Goal: Task Accomplishment & Management: Manage account settings

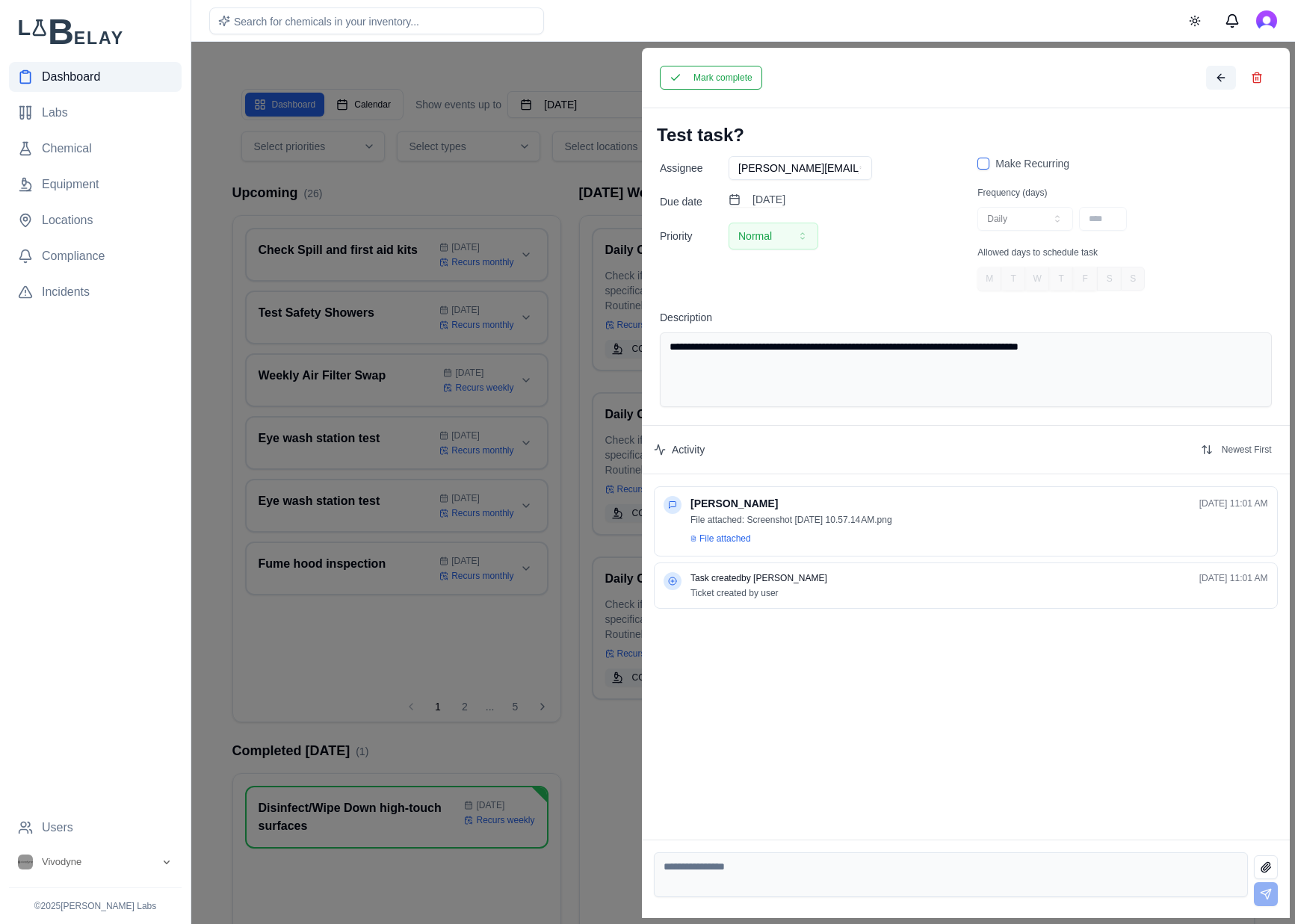
click at [1231, 74] on button at bounding box center [1220, 78] width 30 height 24
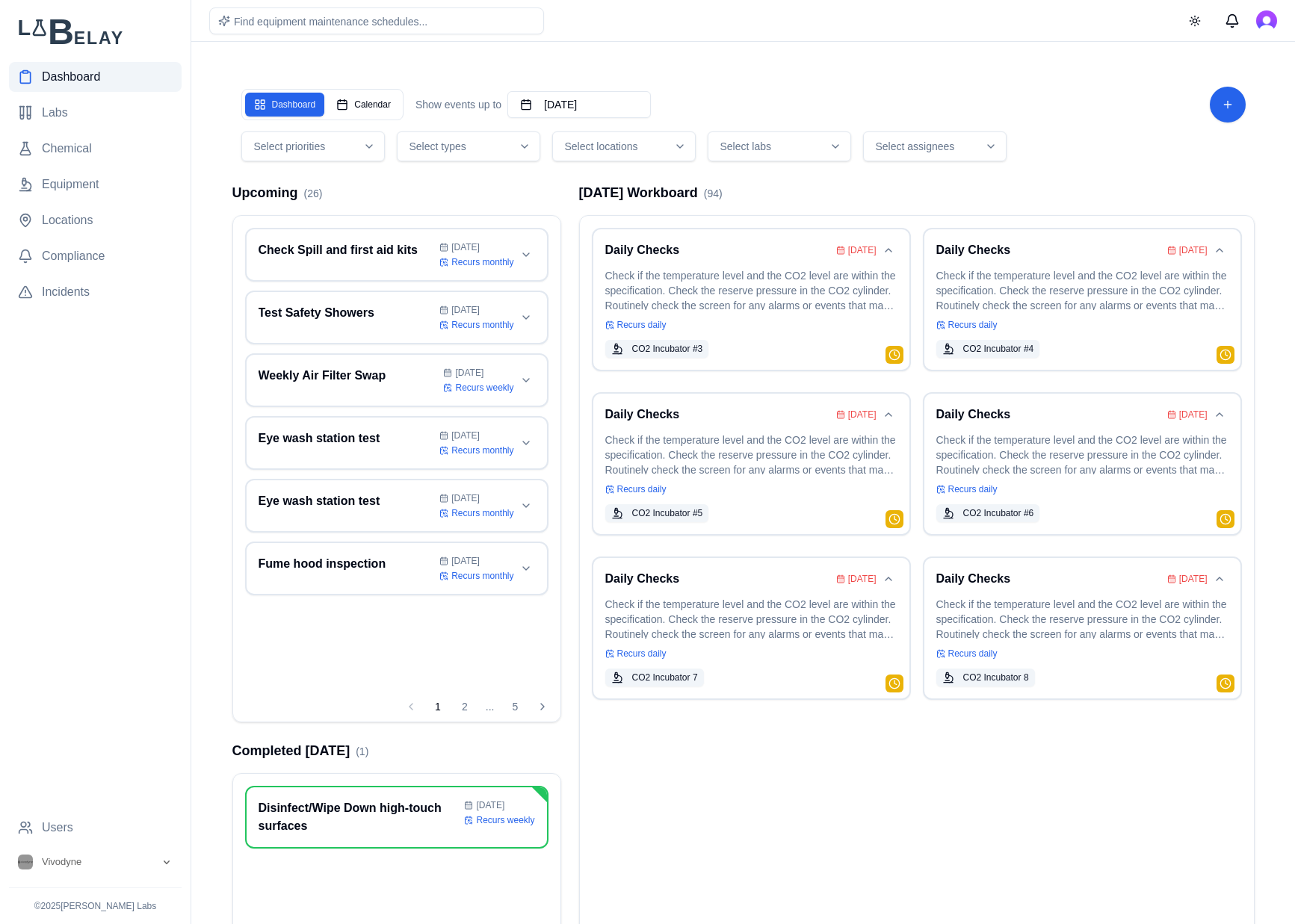
click at [334, 91] on div "Dashboard Calendar" at bounding box center [322, 105] width 162 height 31
click at [353, 112] on button "Calendar" at bounding box center [363, 105] width 73 height 24
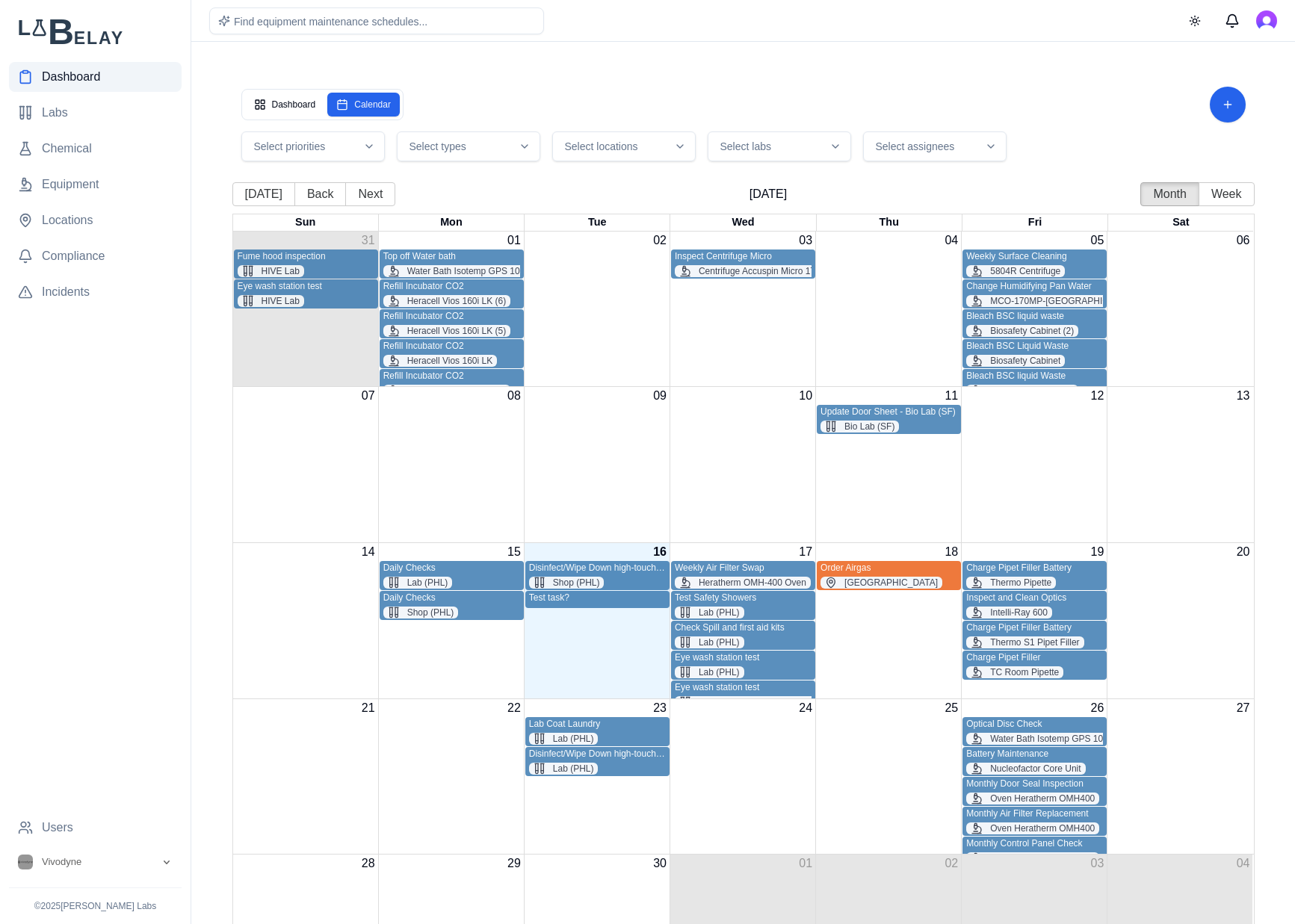
click at [587, 601] on div "Test task?" at bounding box center [598, 598] width 137 height 12
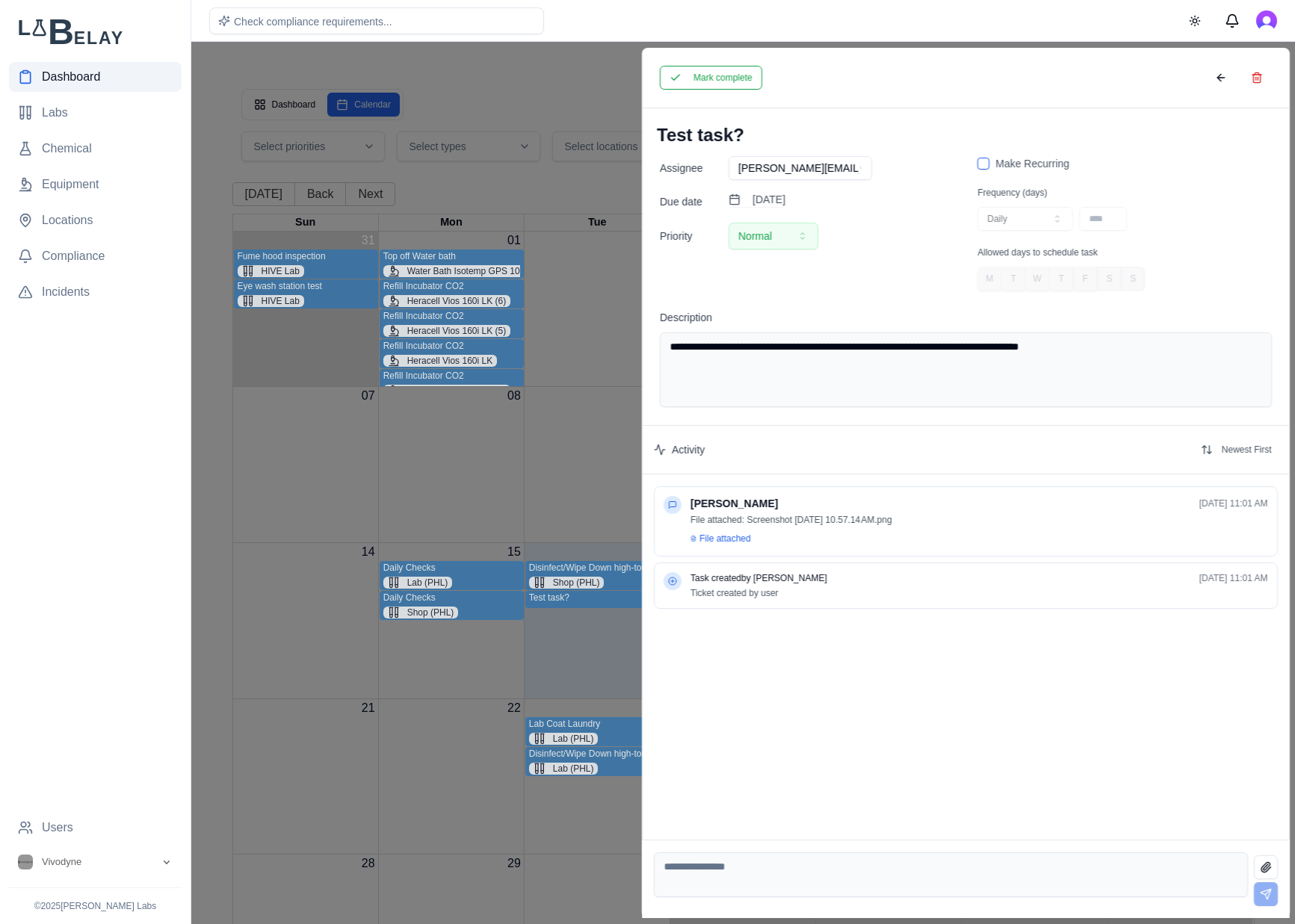
click at [726, 535] on span "File attached" at bounding box center [725, 538] width 51 height 12
click at [717, 542] on span "File attached" at bounding box center [725, 538] width 51 height 12
click at [906, 525] on div "File attached: Screenshot [DATE] 10.57.14 AM.png" at bounding box center [980, 520] width 578 height 12
click at [742, 510] on p "[PERSON_NAME]" at bounding box center [734, 503] width 87 height 15
click at [738, 526] on div "[PERSON_NAME] [DATE] 11:01 AM File attached: Screenshot [DATE] 10.57.14 AM.png …" at bounding box center [980, 522] width 578 height 50
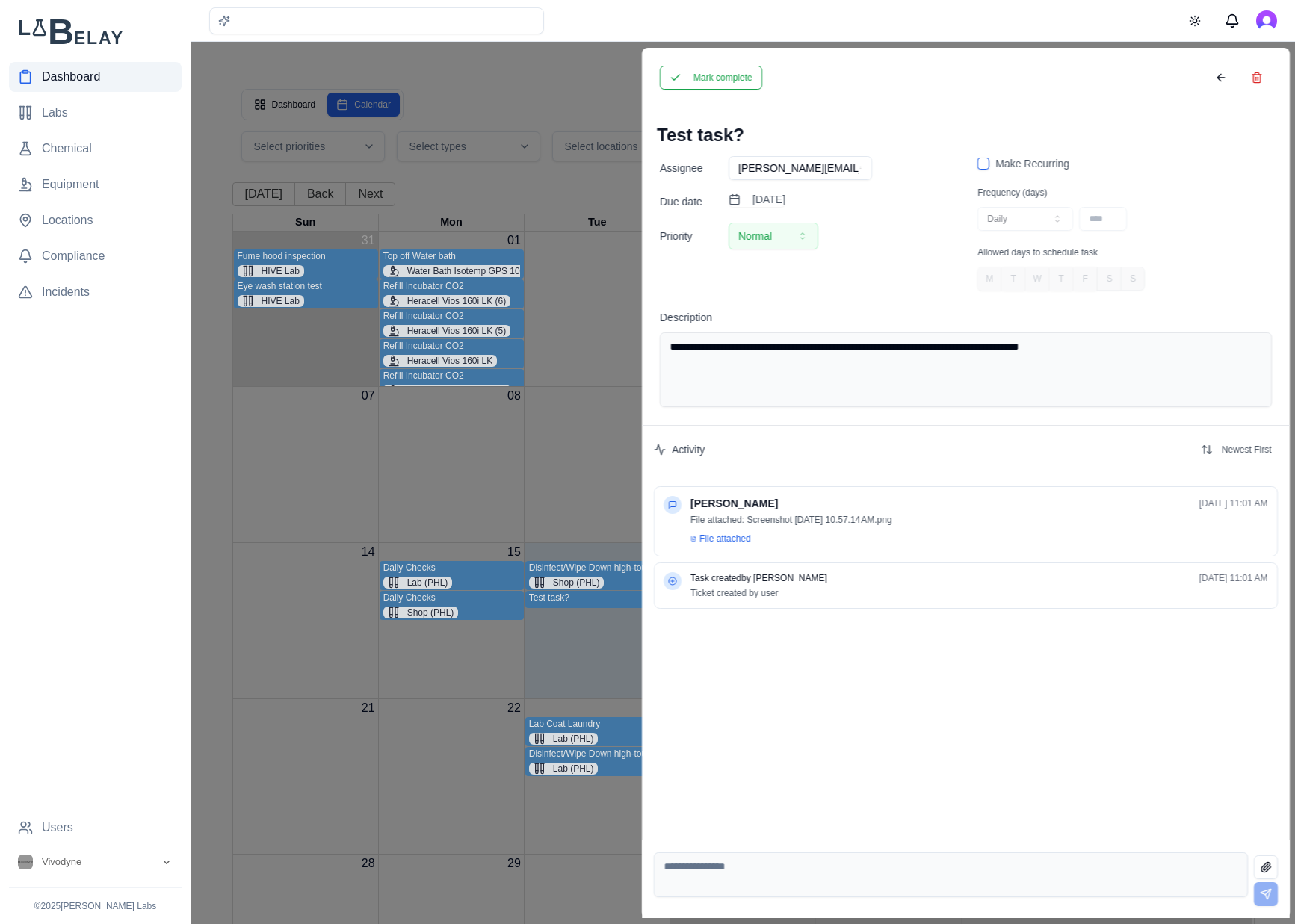
click at [733, 535] on span "File attached" at bounding box center [725, 538] width 51 height 12
click at [502, 516] on div at bounding box center [647, 483] width 1295 height 882
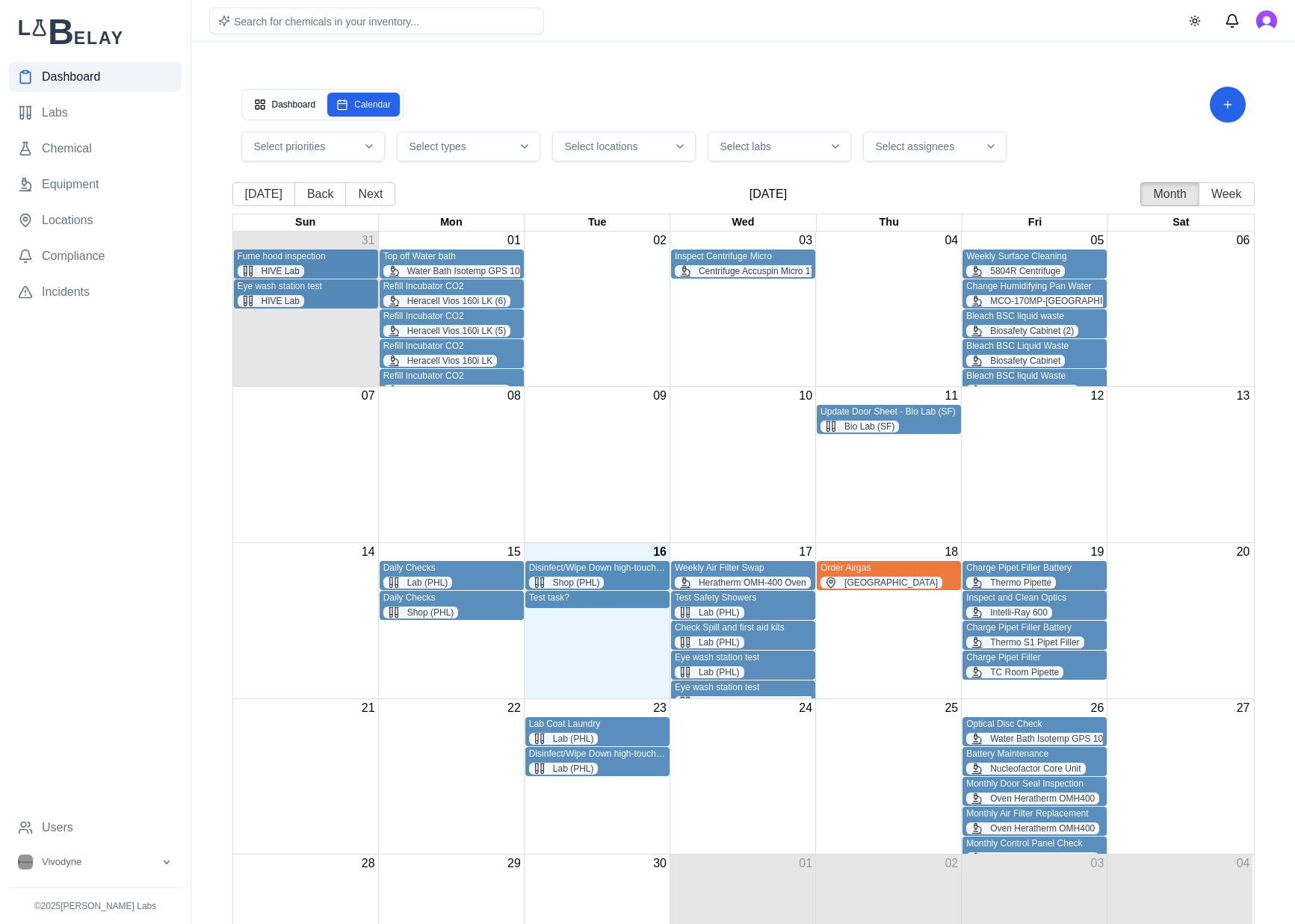
click at [470, 575] on div "Daily Checks Lab (PHL)" at bounding box center [451, 575] width 137 height 26
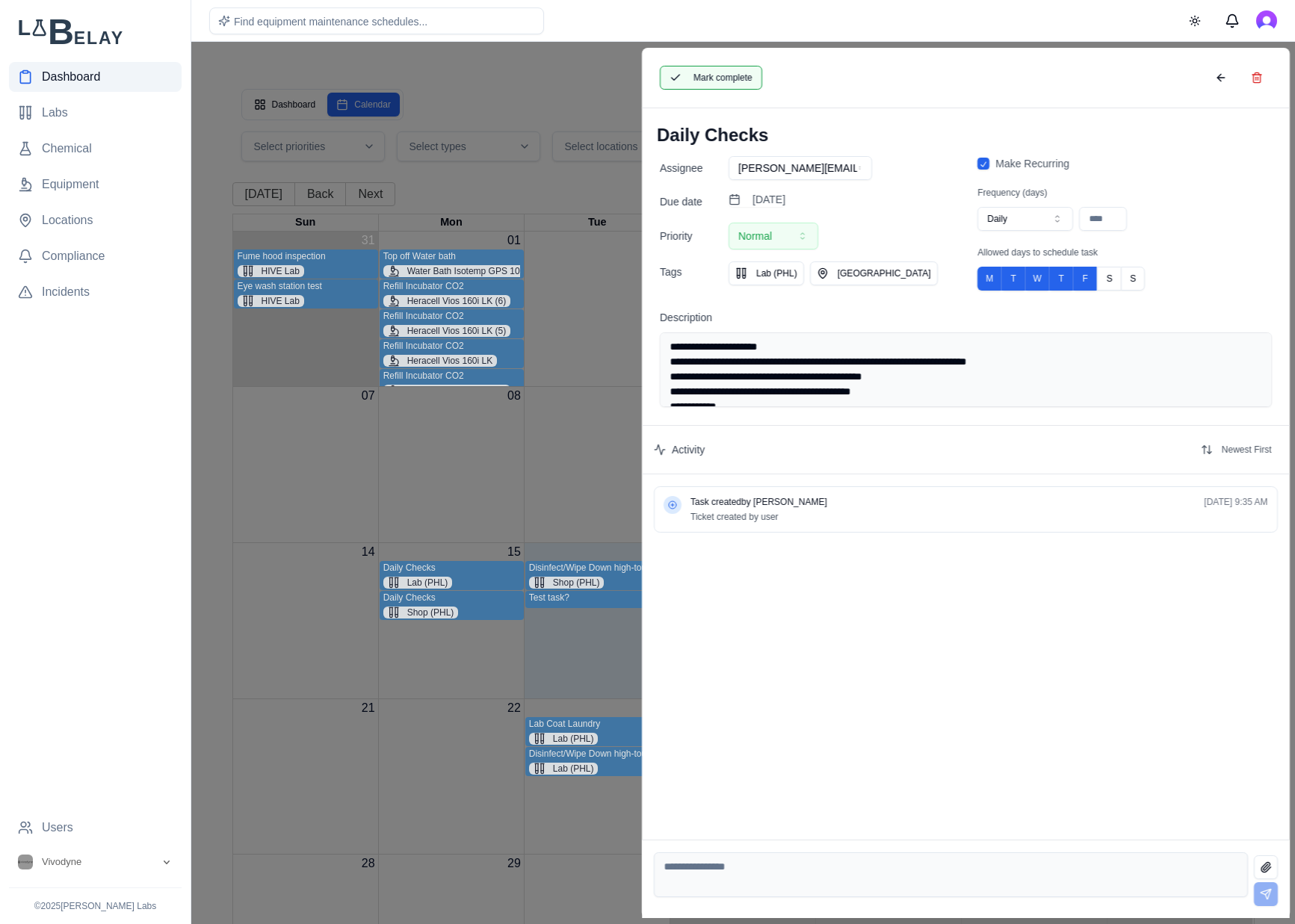
click at [705, 77] on button "Mark complete" at bounding box center [711, 78] width 103 height 24
click at [715, 80] on button "Mark complete" at bounding box center [710, 78] width 101 height 24
click at [1220, 67] on button at bounding box center [1220, 78] width 30 height 24
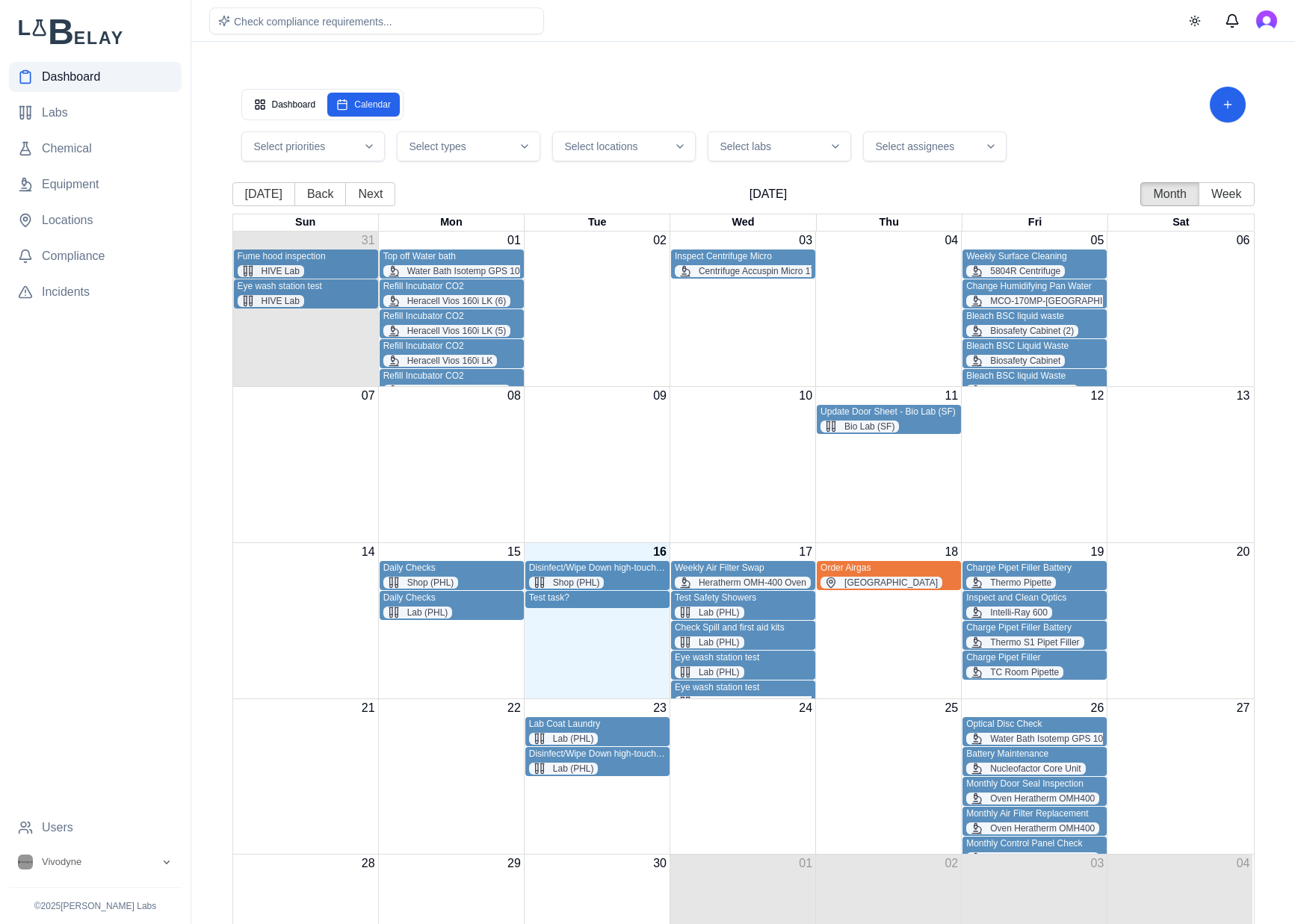
click at [457, 568] on div "Daily Checks" at bounding box center [451, 568] width 137 height 12
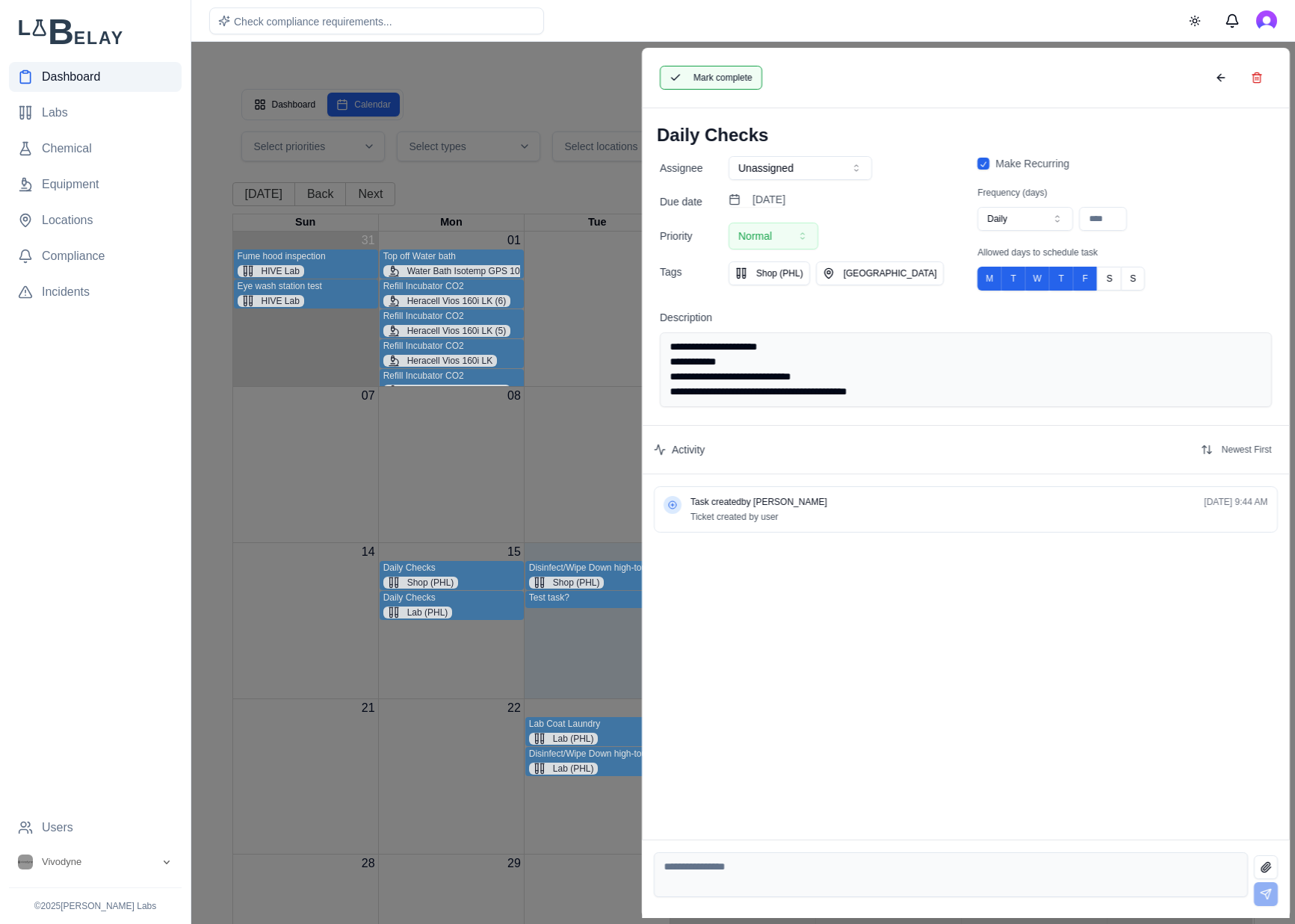
click at [692, 81] on button "Mark complete" at bounding box center [711, 78] width 103 height 24
click at [1217, 70] on button at bounding box center [1220, 78] width 30 height 24
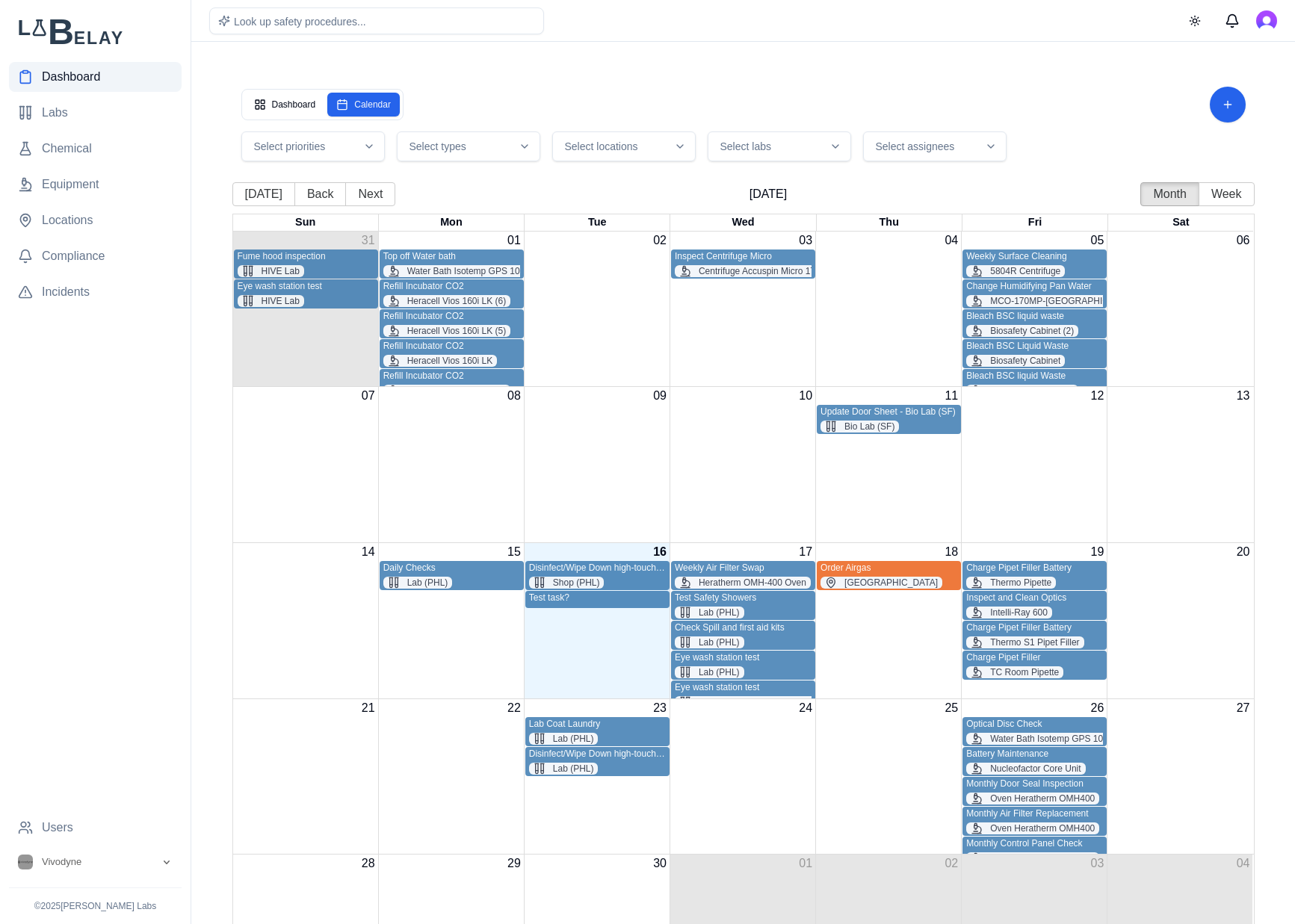
click at [479, 574] on div "Daily Checks Lab (PHL)" at bounding box center [451, 575] width 137 height 26
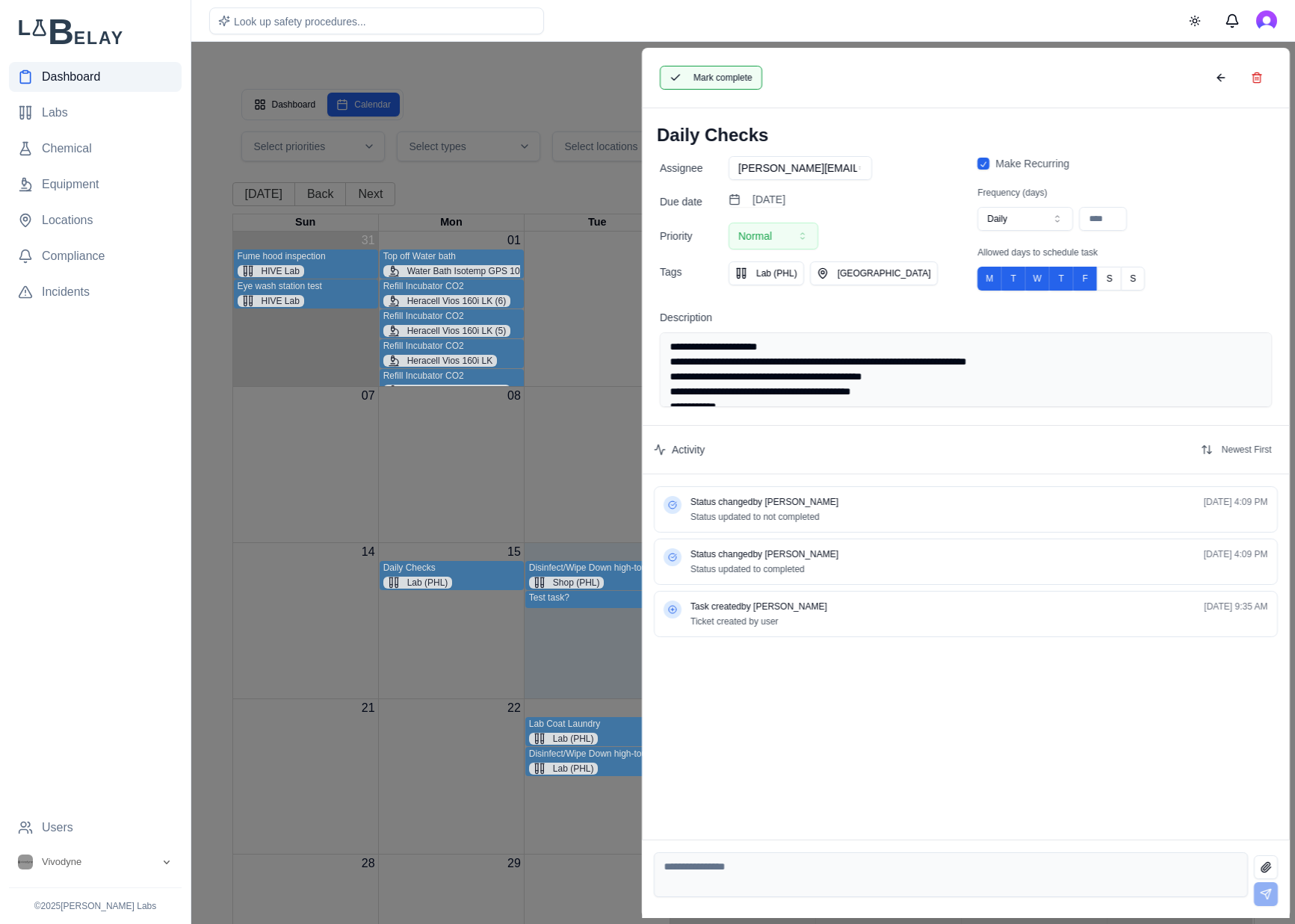
click at [710, 74] on button "Mark complete" at bounding box center [711, 78] width 103 height 24
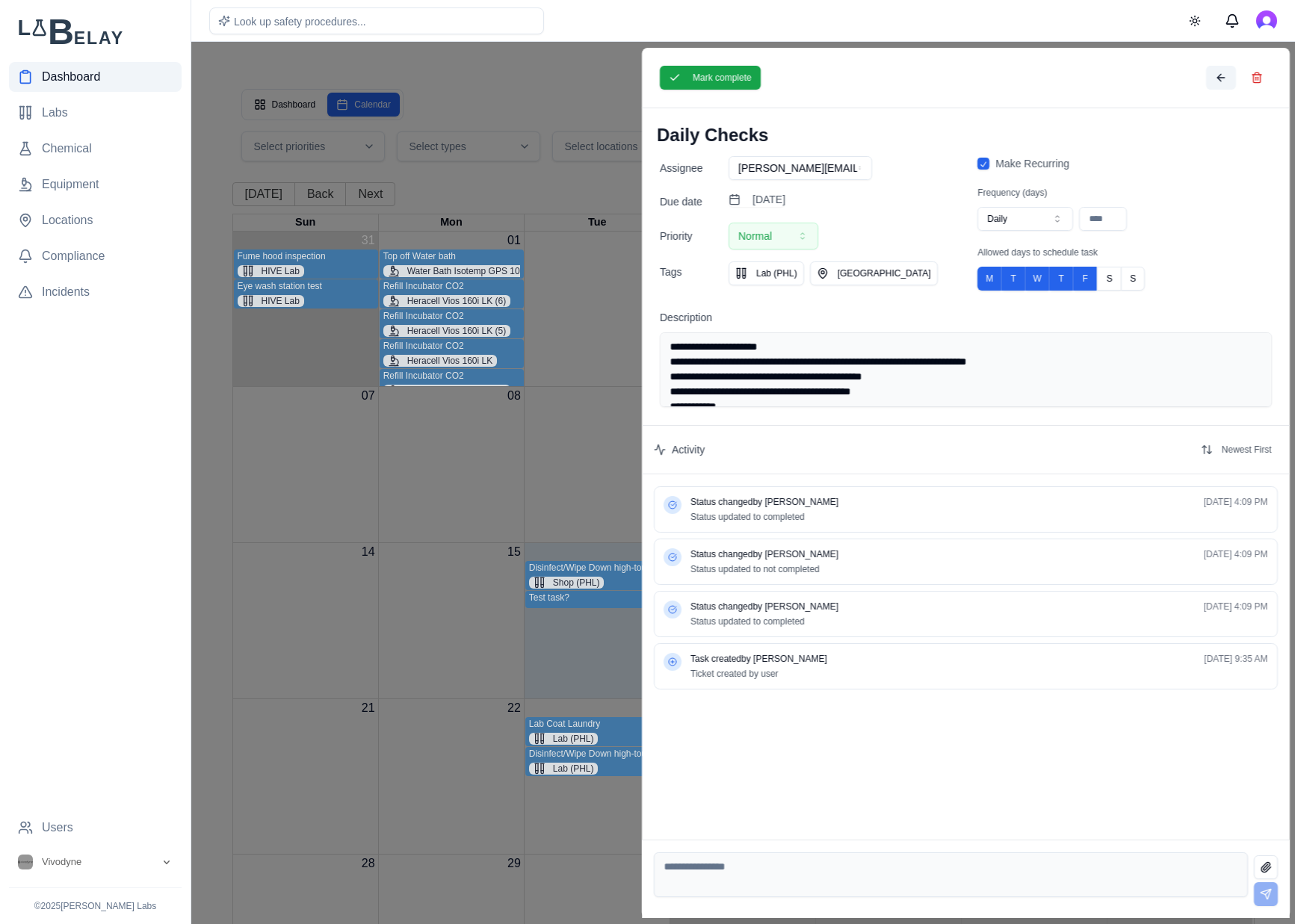
click at [1214, 72] on button at bounding box center [1220, 78] width 30 height 24
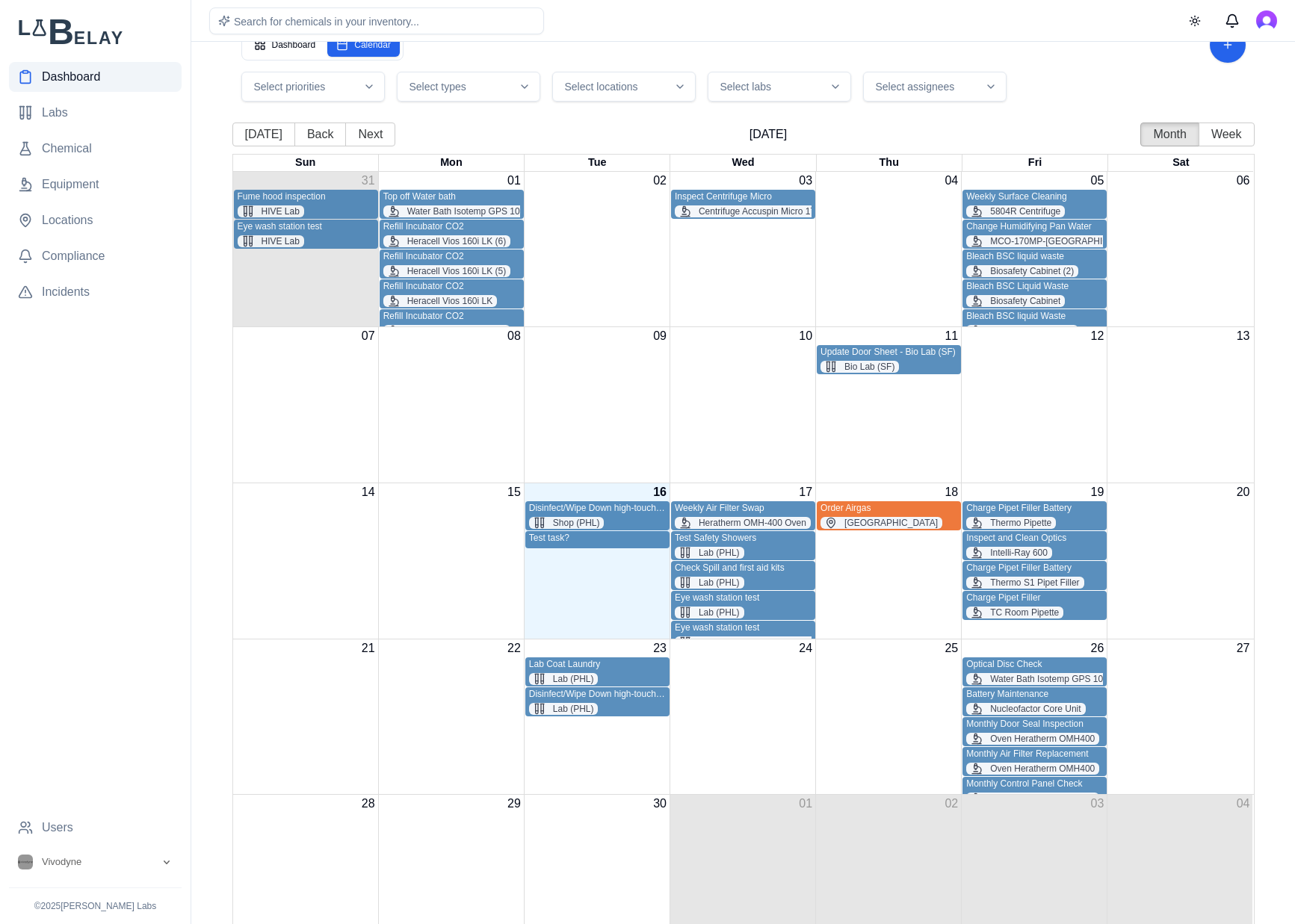
scroll to position [116, 0]
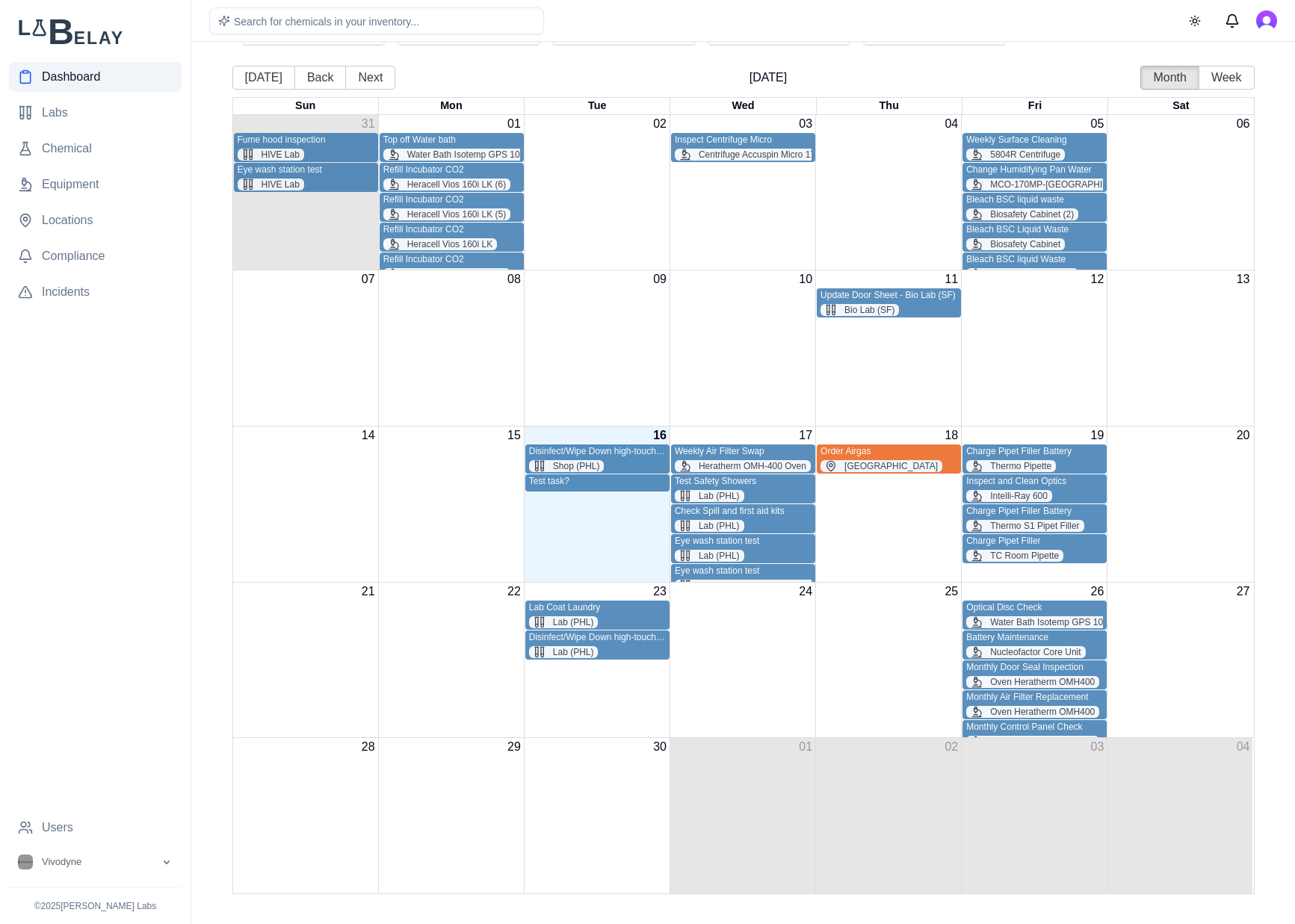
click at [793, 484] on div "Test Safety Showers" at bounding box center [743, 482] width 137 height 12
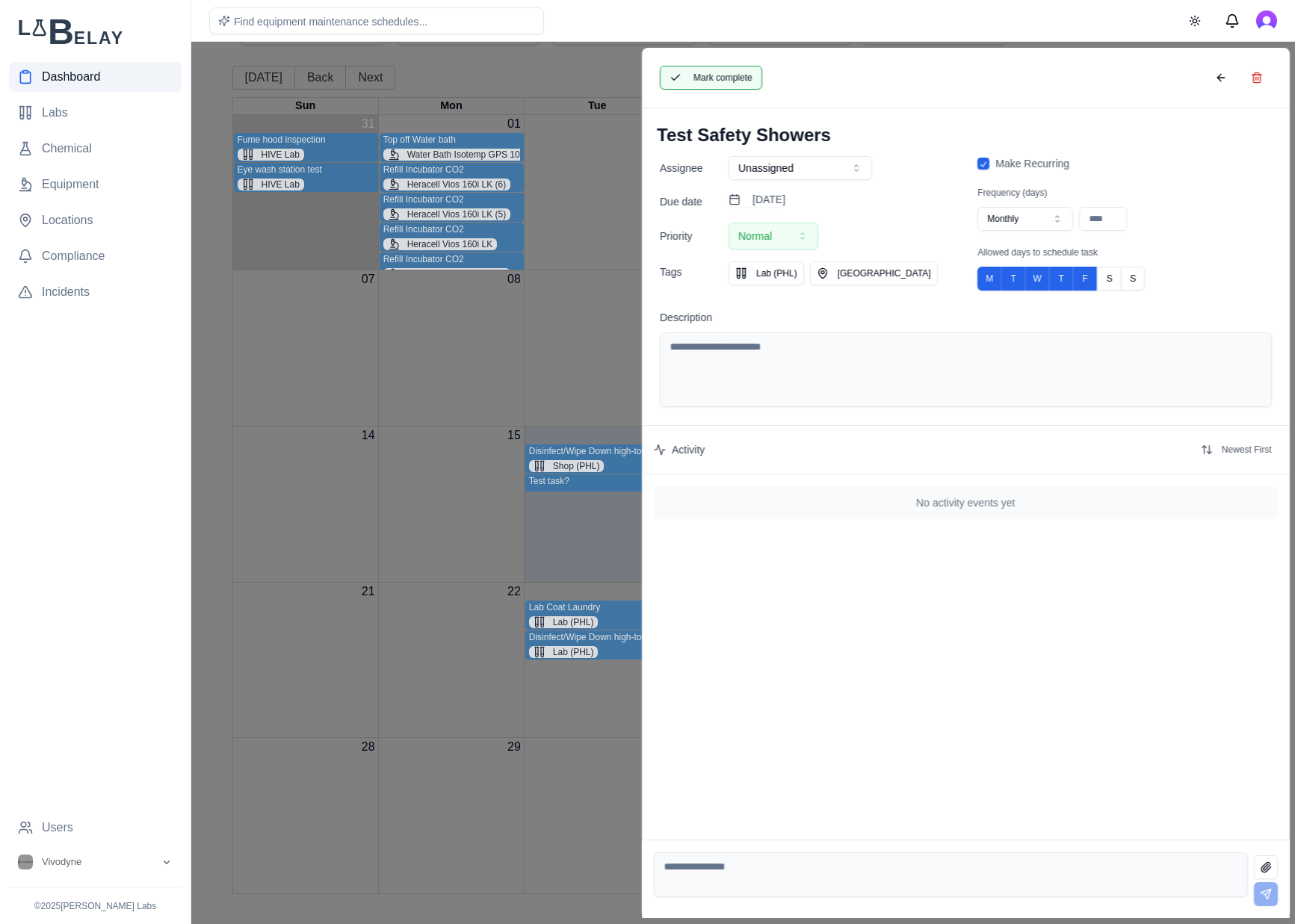
click at [731, 75] on button "Mark complete" at bounding box center [711, 78] width 103 height 24
click at [1230, 74] on button at bounding box center [1220, 78] width 30 height 24
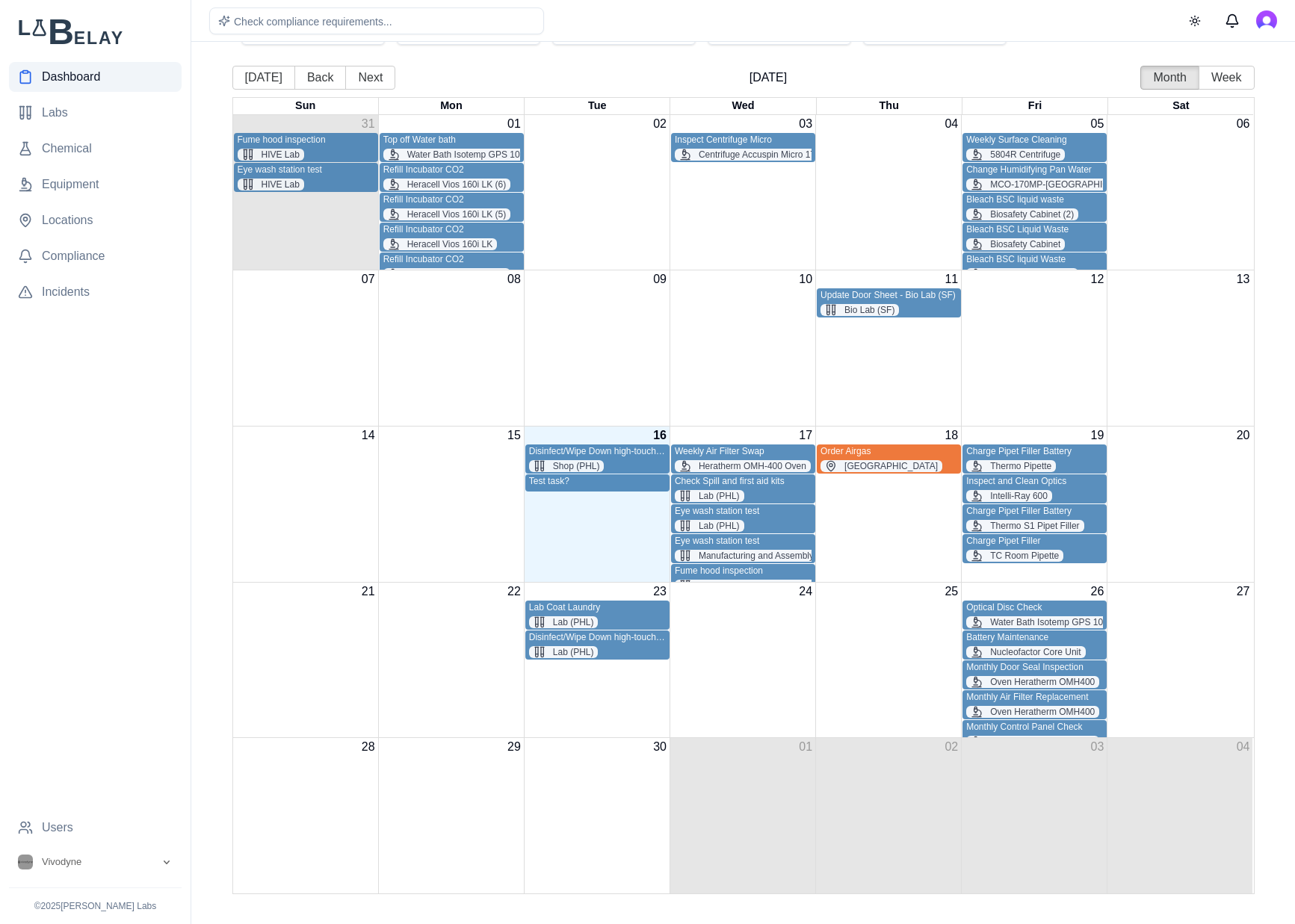
click at [774, 484] on div "Check Spill and first aid kits" at bounding box center [743, 482] width 137 height 12
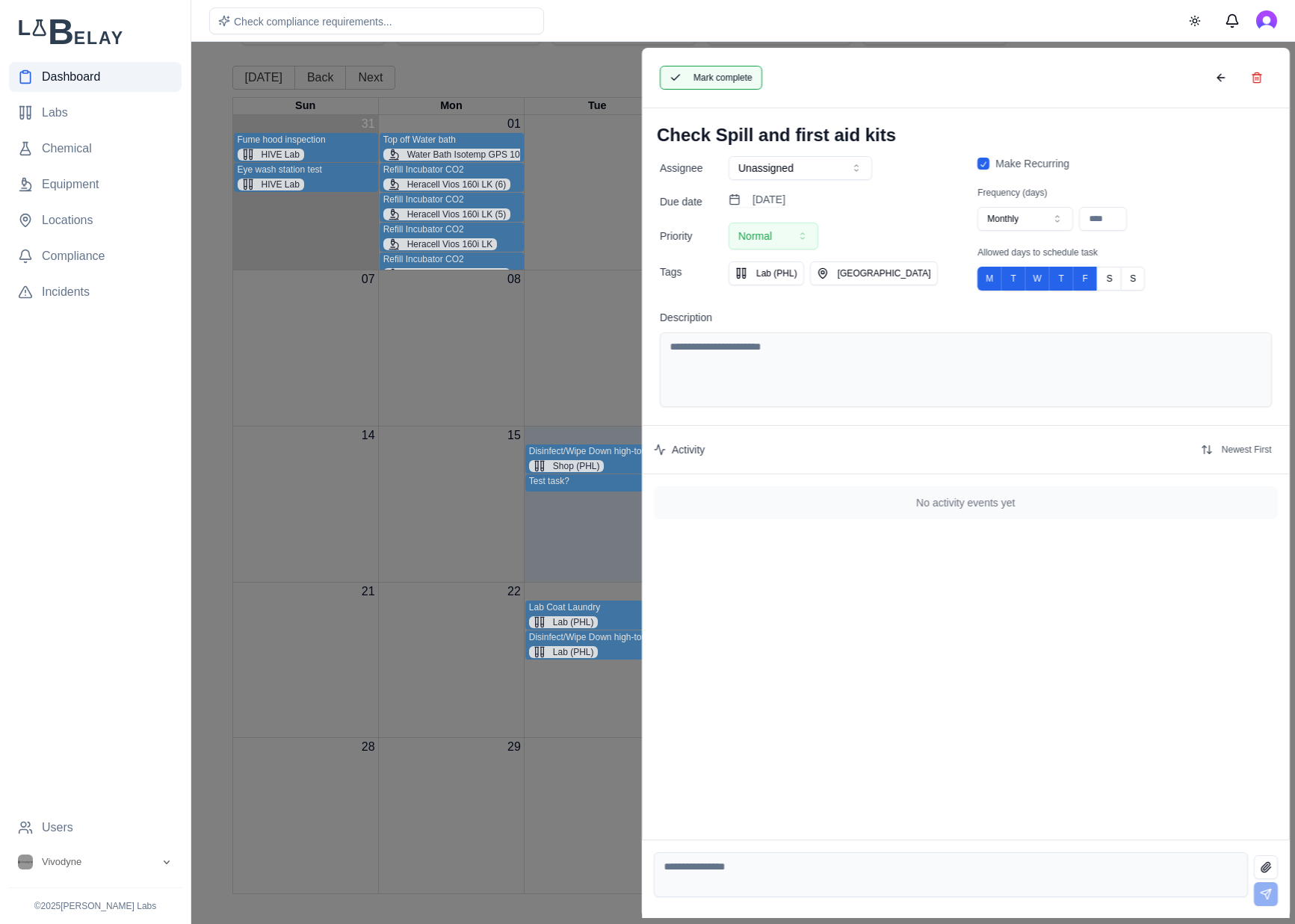
click at [712, 85] on button "Mark complete" at bounding box center [711, 78] width 103 height 24
click at [1207, 71] on button at bounding box center [1220, 78] width 30 height 24
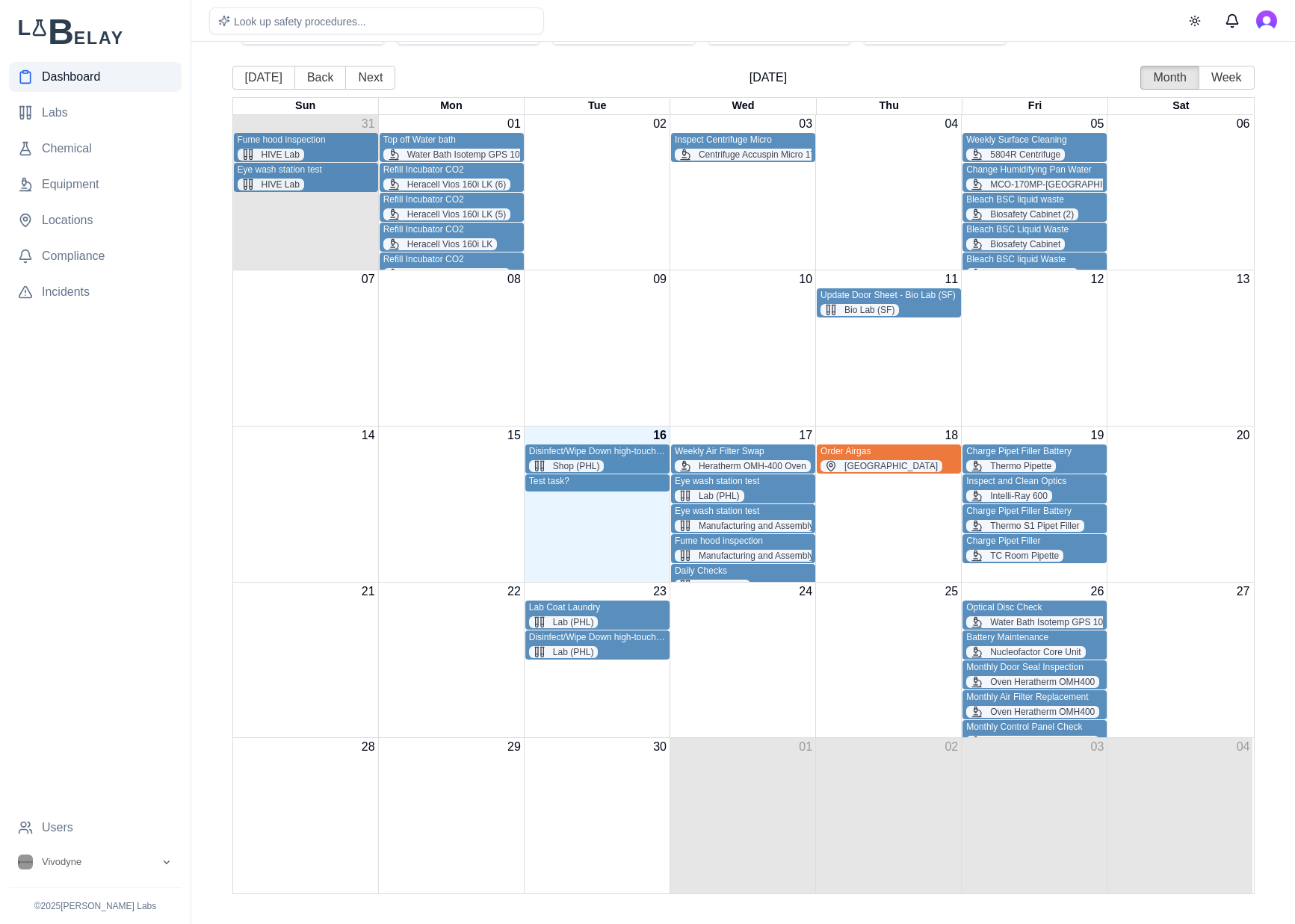
click at [940, 298] on div "Update Door Sheet - Bio Lab (SF)" at bounding box center [889, 296] width 137 height 12
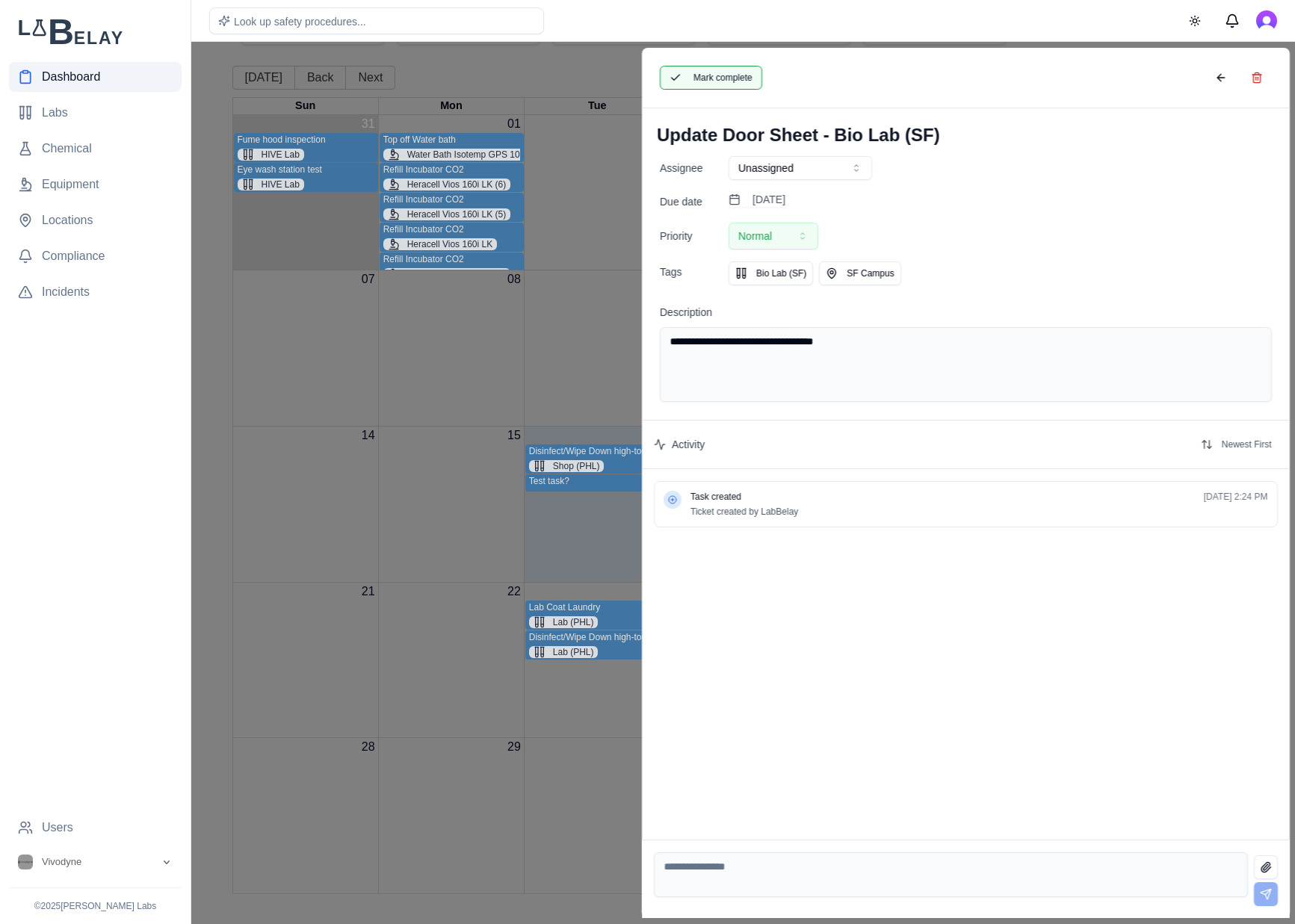
click at [702, 75] on button "Mark complete" at bounding box center [711, 78] width 103 height 24
click at [1224, 82] on button at bounding box center [1220, 78] width 30 height 24
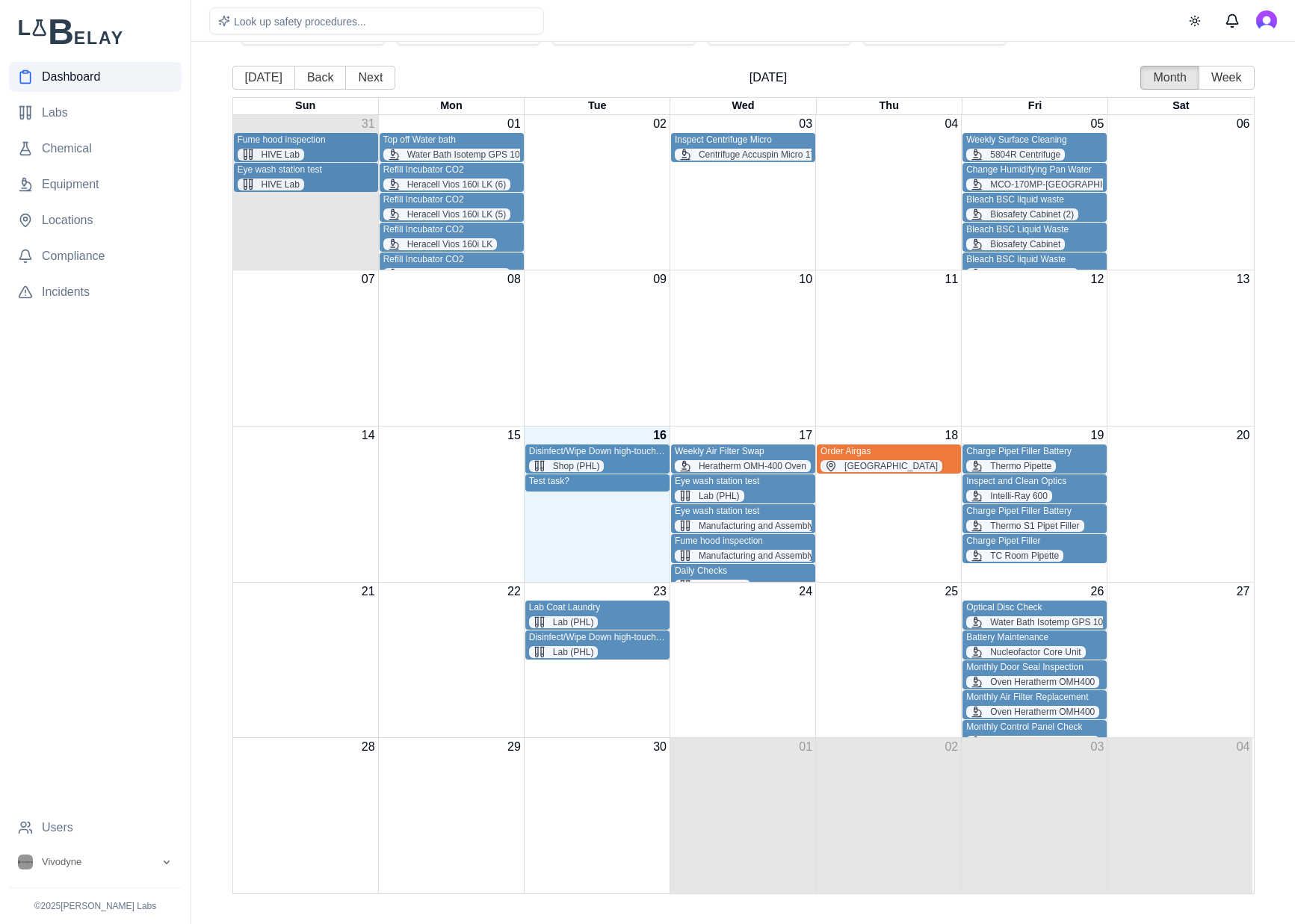
click at [465, 144] on div "Top off Water bath" at bounding box center [451, 141] width 137 height 12
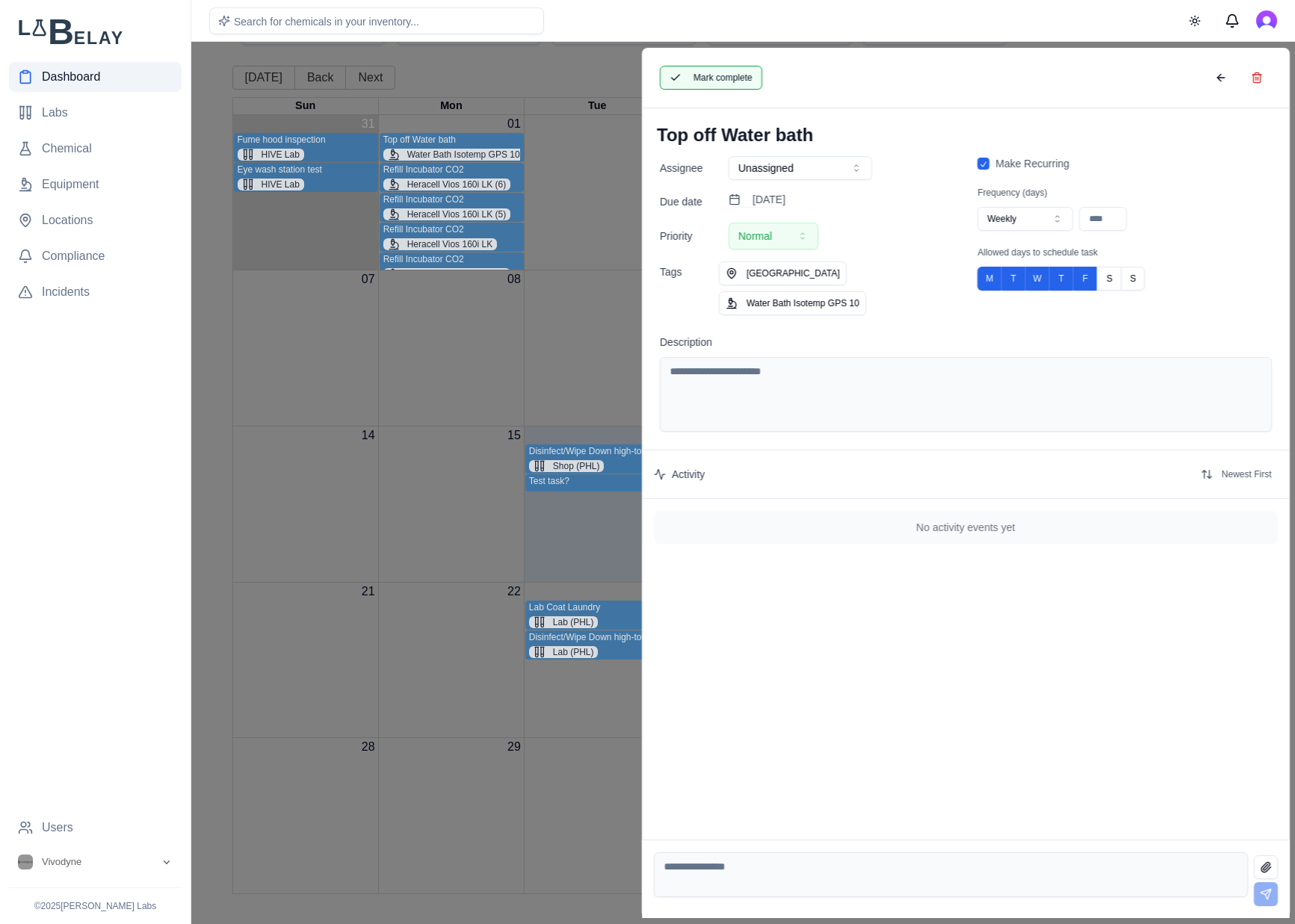
click at [758, 79] on button "Mark complete" at bounding box center [711, 78] width 103 height 24
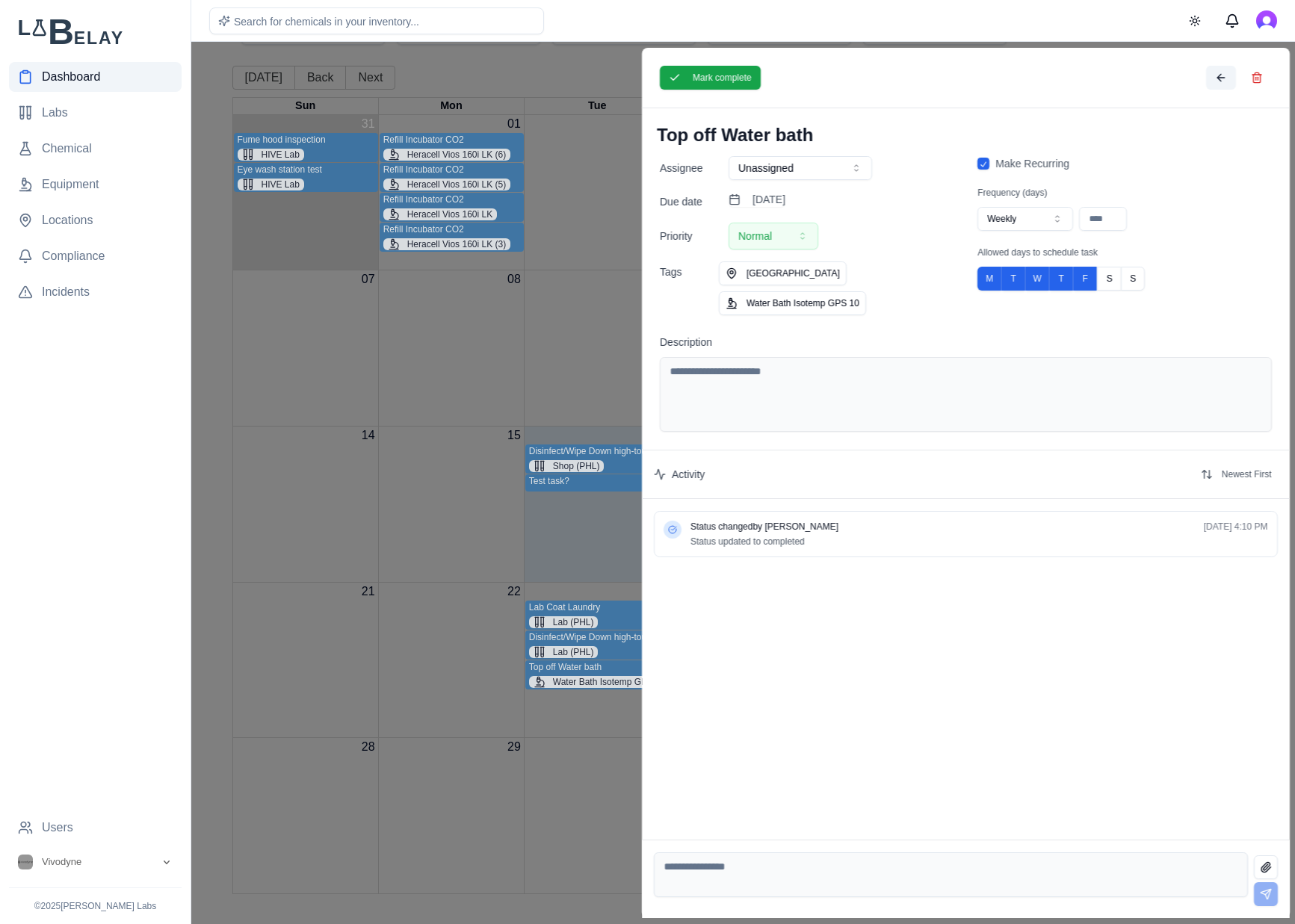
click at [1208, 77] on button at bounding box center [1220, 78] width 30 height 24
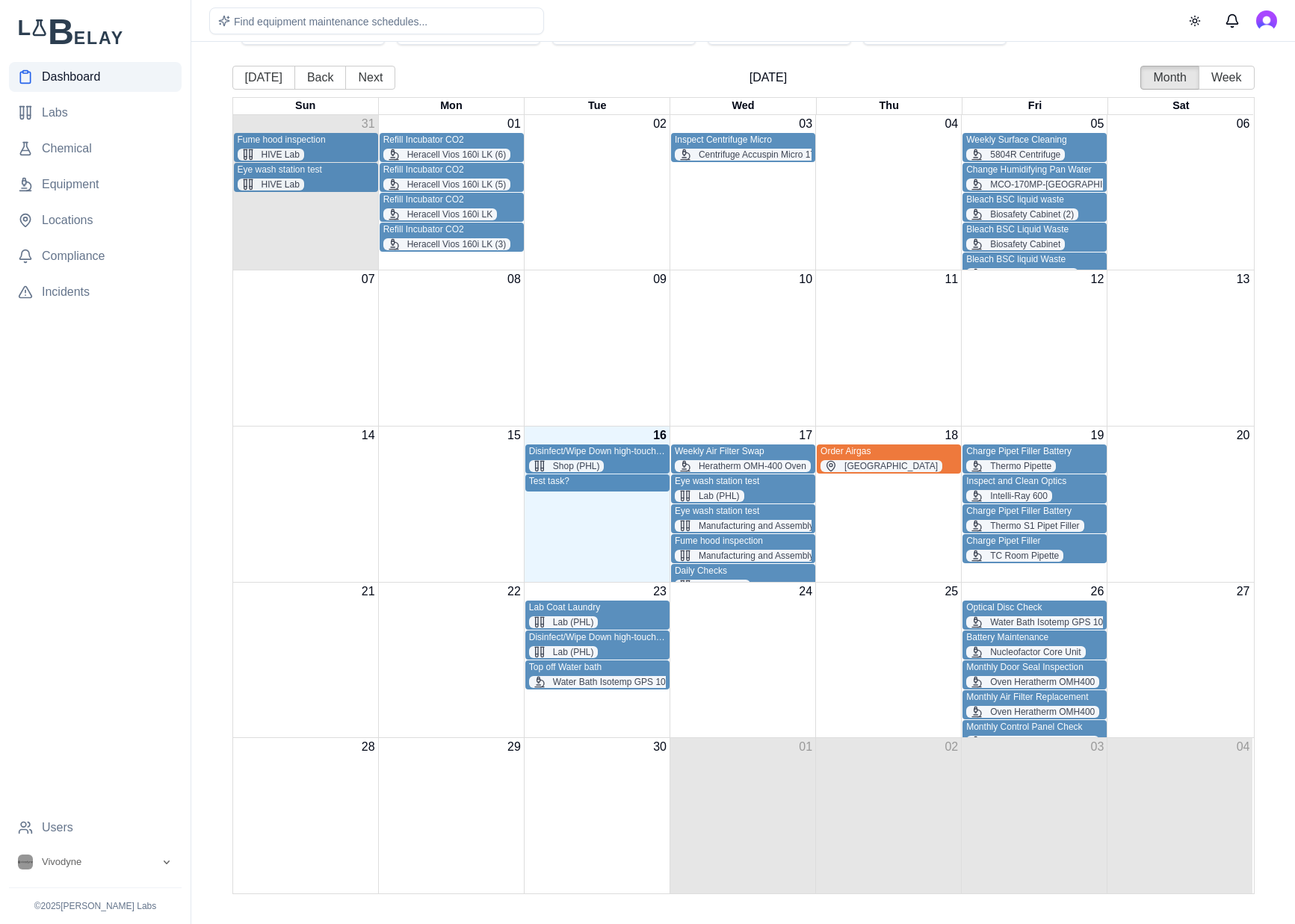
click at [733, 140] on div "Inspect Centrifuge Micro" at bounding box center [743, 141] width 137 height 12
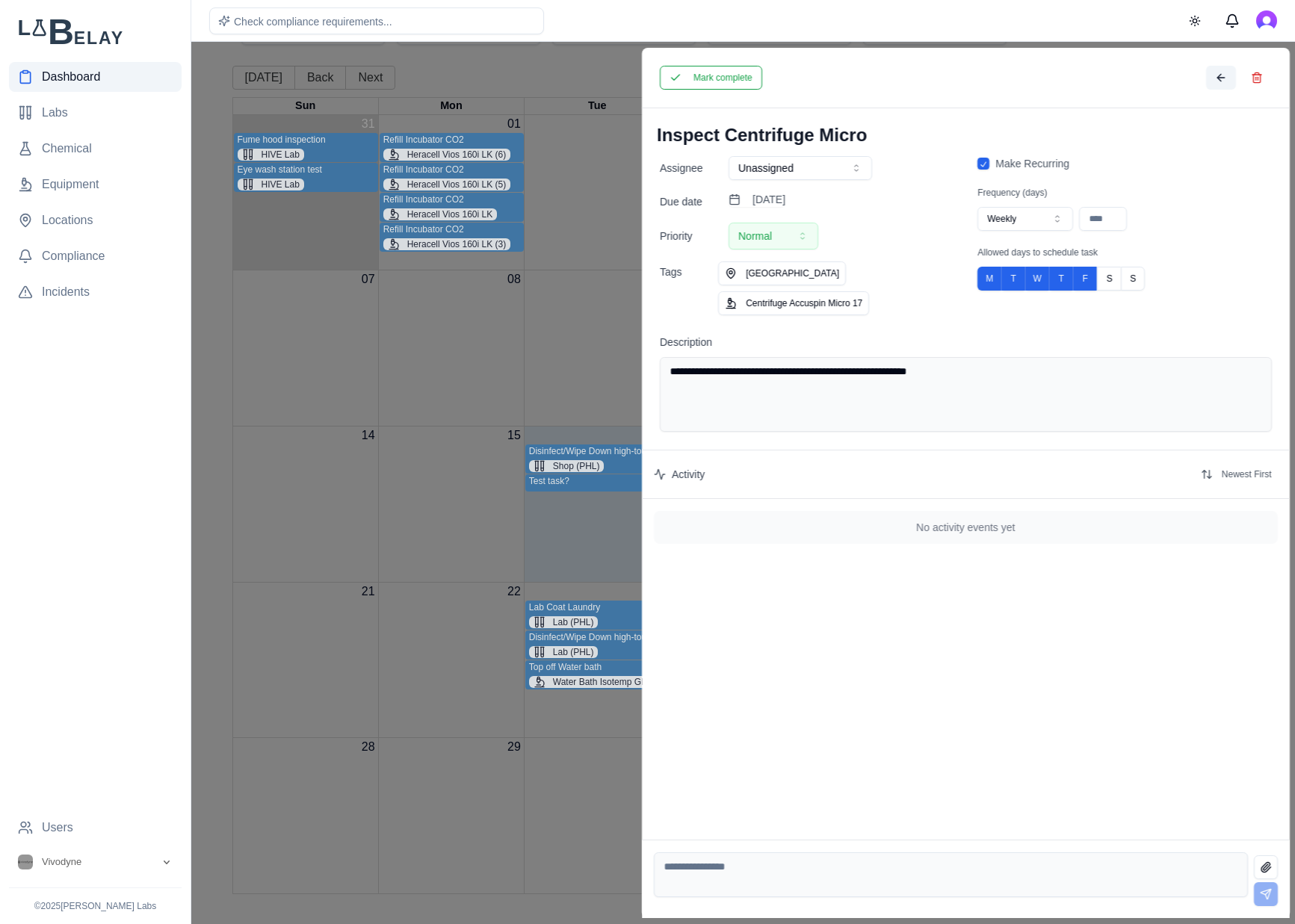
click at [1218, 79] on button at bounding box center [1220, 78] width 30 height 24
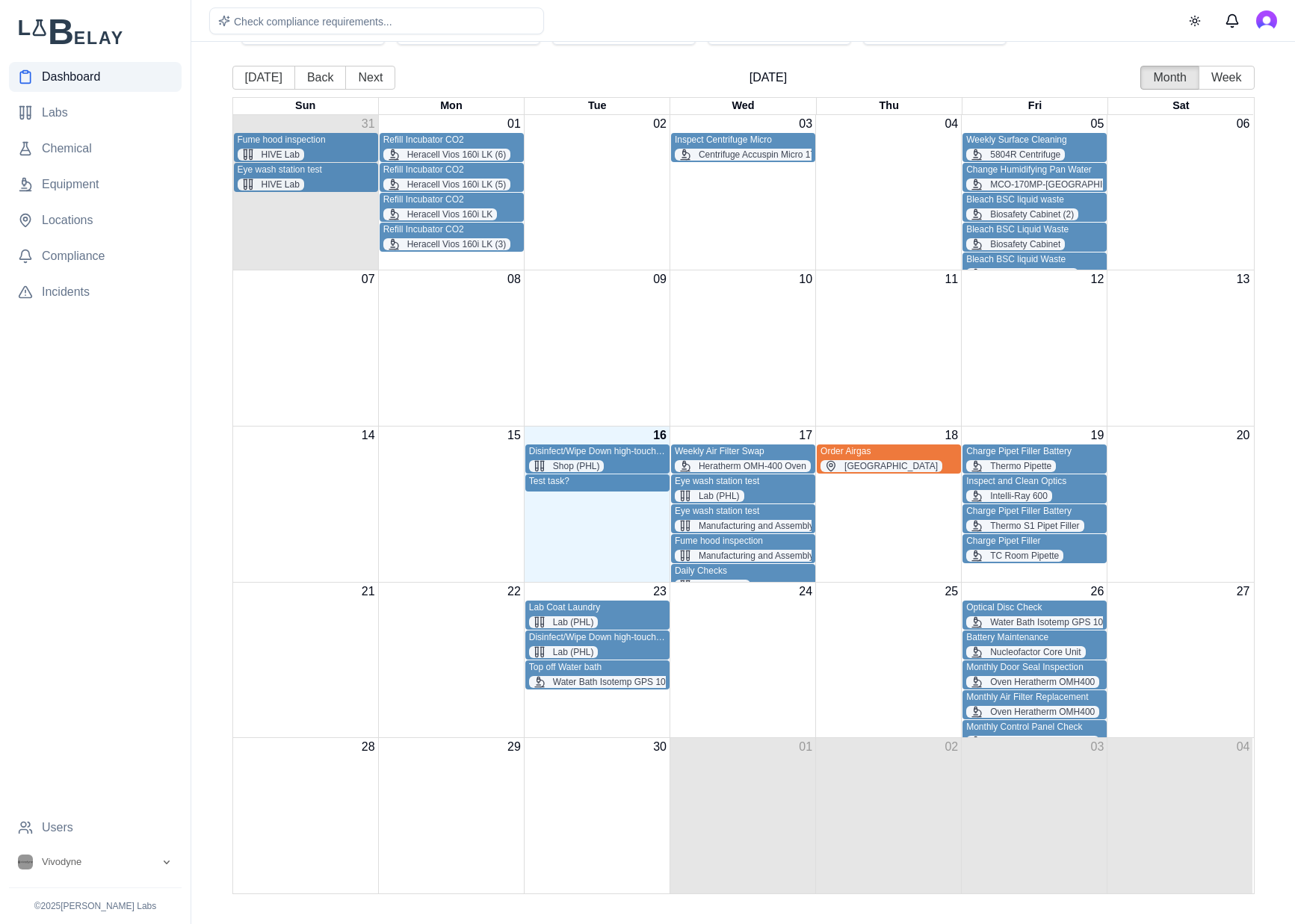
click at [1085, 175] on div "Change Humidifying Pan Water" at bounding box center [1034, 171] width 137 height 12
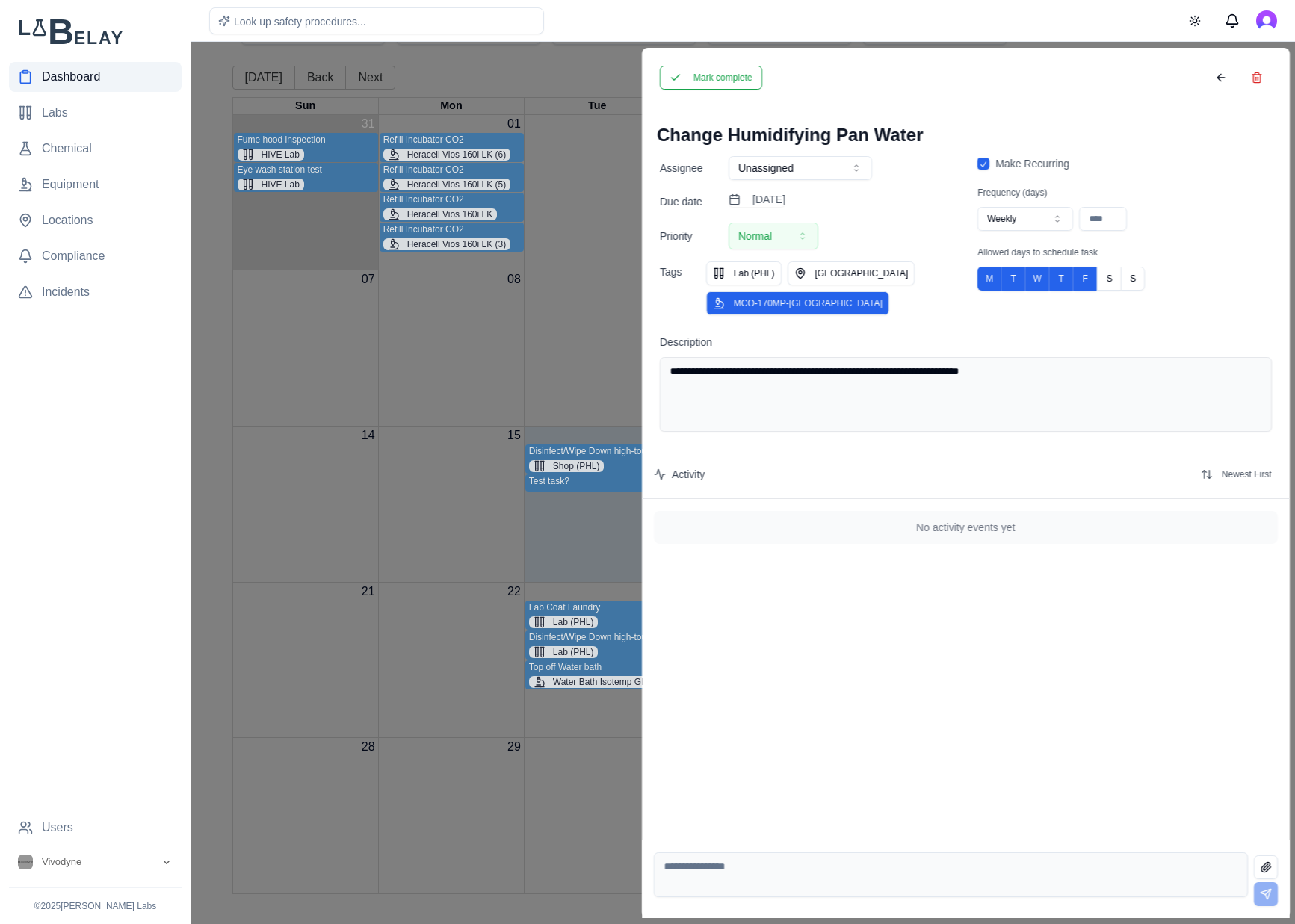
click at [766, 305] on button "MCO-170MP-[GEOGRAPHIC_DATA]" at bounding box center [796, 303] width 183 height 24
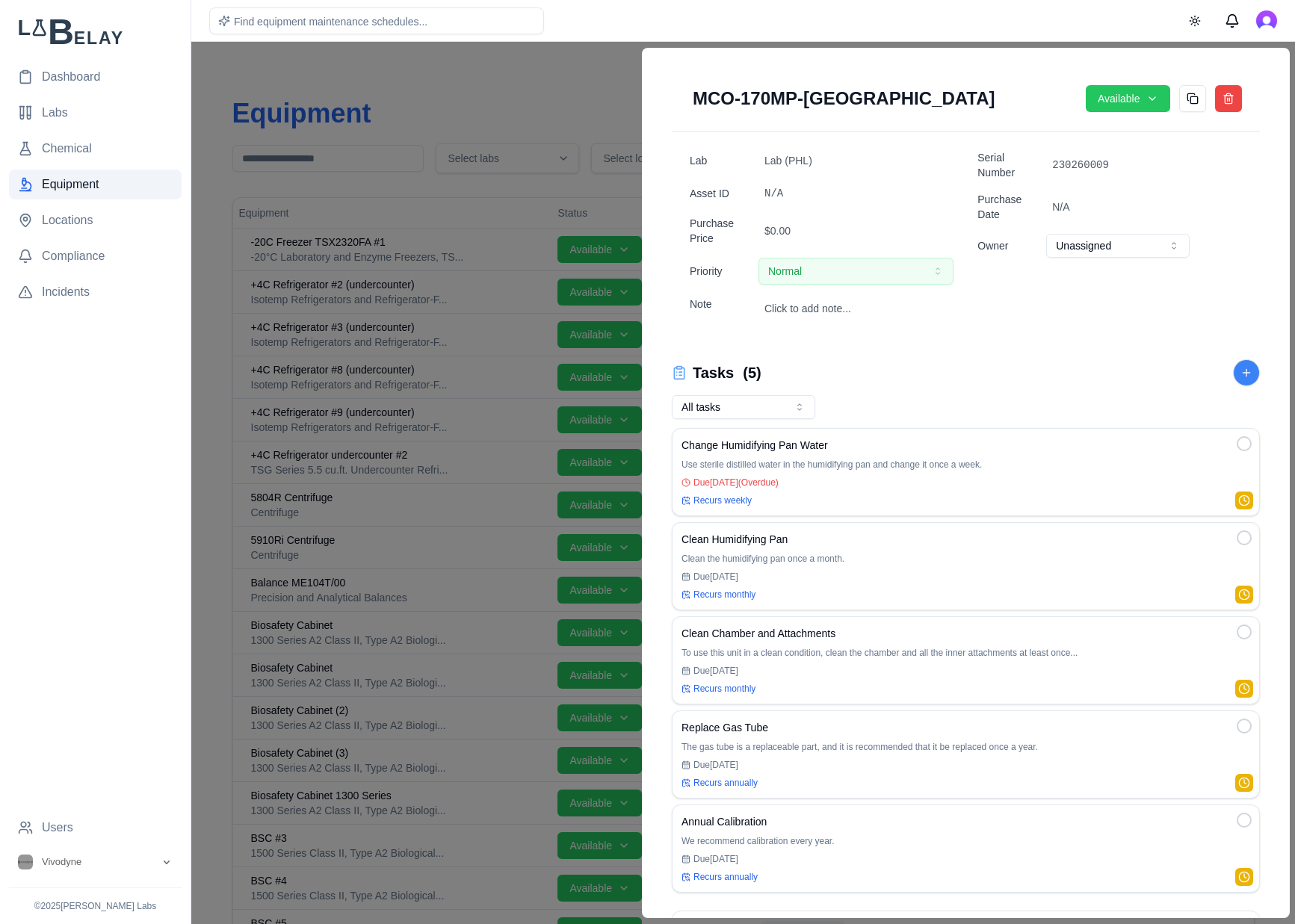
click at [493, 71] on div at bounding box center [647, 483] width 1295 height 882
